Goal: Find contact information: Find contact information

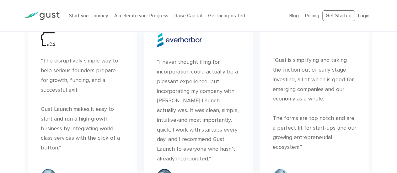
scroll to position [2262, 0]
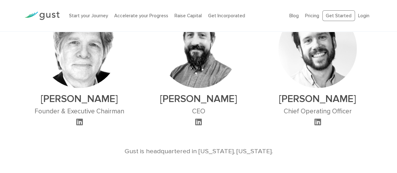
scroll to position [415, 0]
click at [175, 98] on h2 "Peter Swan" at bounding box center [198, 99] width 78 height 12
drag, startPoint x: 175, startPoint y: 98, endPoint x: 181, endPoint y: 101, distance: 6.3
click at [181, 101] on h2 "Peter Swan" at bounding box center [198, 99] width 78 height 12
click at [242, 108] on div "Peter Swan CEO" at bounding box center [198, 63] width 119 height 126
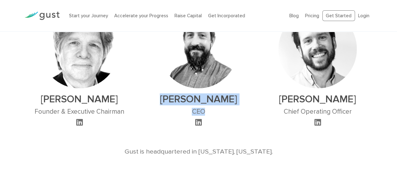
drag, startPoint x: 173, startPoint y: 98, endPoint x: 209, endPoint y: 109, distance: 37.7
click at [209, 109] on div "Peter Swan CEO" at bounding box center [198, 68] width 78 height 117
copy div "Peter Swan CEO"
click at [199, 121] on icon at bounding box center [198, 122] width 7 height 8
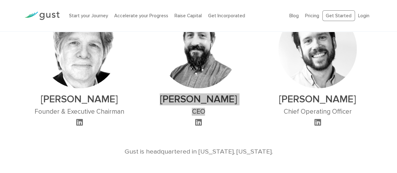
scroll to position [424, 0]
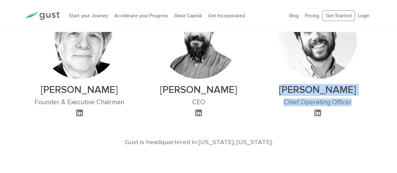
drag, startPoint x: 295, startPoint y: 89, endPoint x: 352, endPoint y: 101, distance: 58.3
click at [352, 101] on div "Ryan Nash Chief Operating Officer" at bounding box center [317, 58] width 78 height 117
copy div "Ryan Nash Chief Operating Officer"
click at [314, 109] on icon at bounding box center [317, 113] width 7 height 8
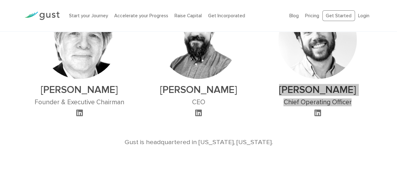
scroll to position [433, 0]
